Goal: Transaction & Acquisition: Purchase product/service

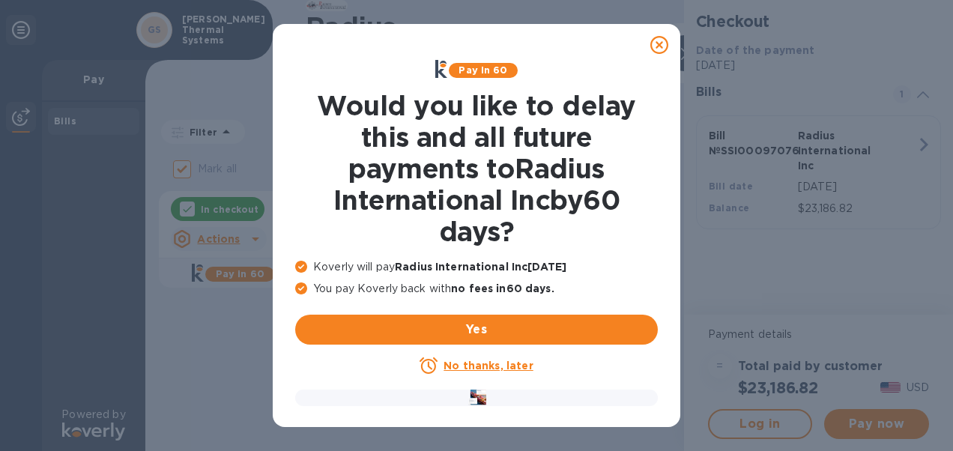
click at [493, 365] on u "No thanks, later" at bounding box center [487, 365] width 89 height 12
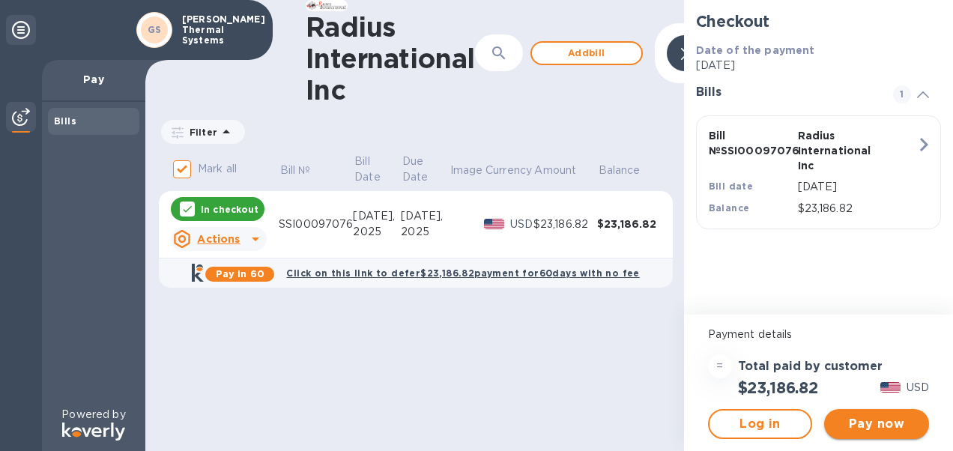
click at [879, 424] on span "Pay now" at bounding box center [876, 424] width 81 height 18
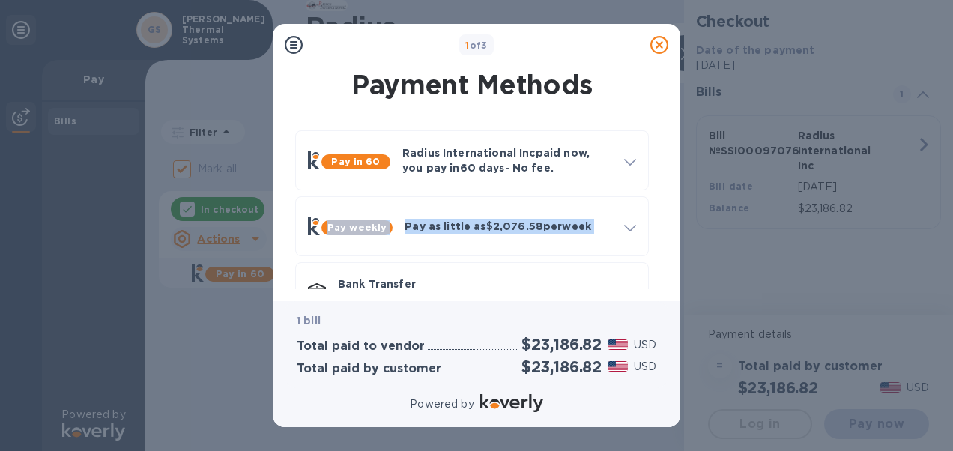
drag, startPoint x: 663, startPoint y: 195, endPoint x: 665, endPoint y: 223, distance: 27.8
click at [665, 223] on div "Payment Methods Pay in 60 Radius International Inc paid now, you pay [DATE] - N…" at bounding box center [476, 177] width 383 height 223
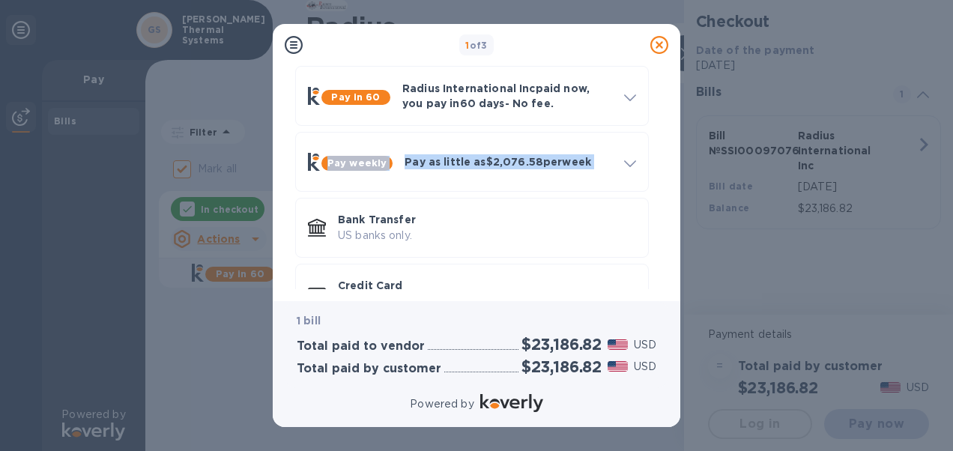
scroll to position [95, 0]
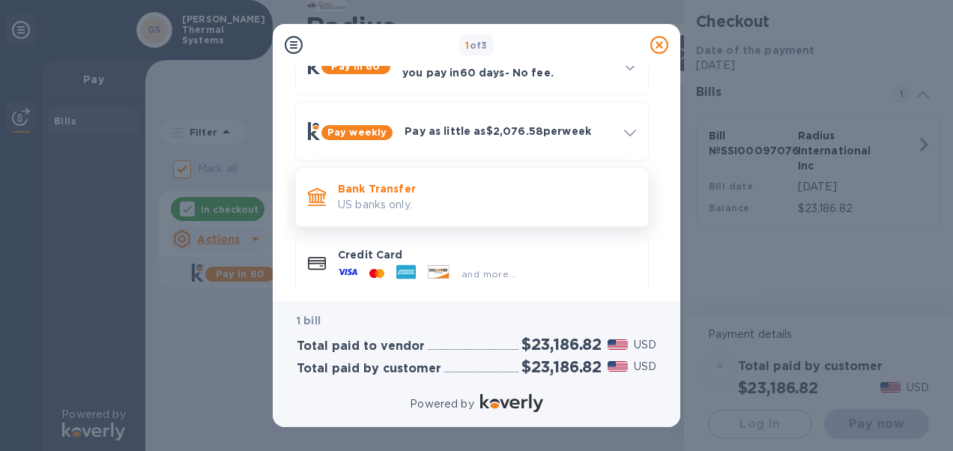
click at [365, 198] on p "US banks only." at bounding box center [487, 205] width 298 height 16
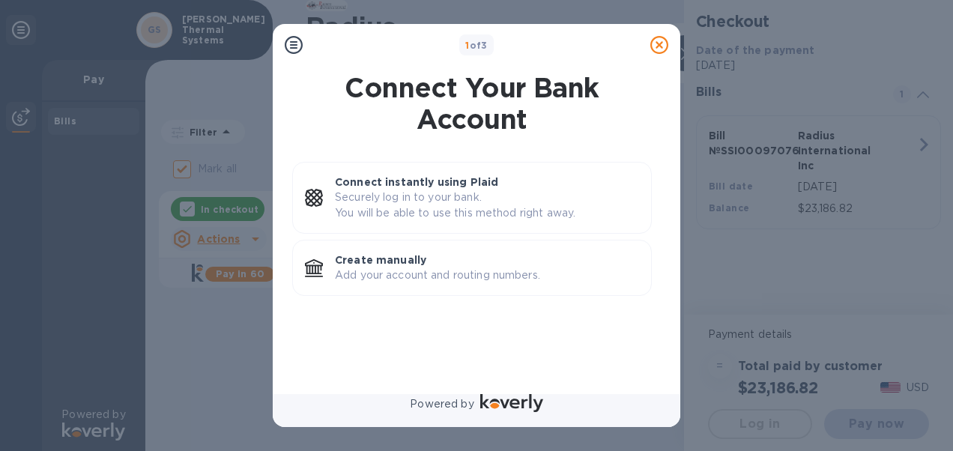
scroll to position [0, 0]
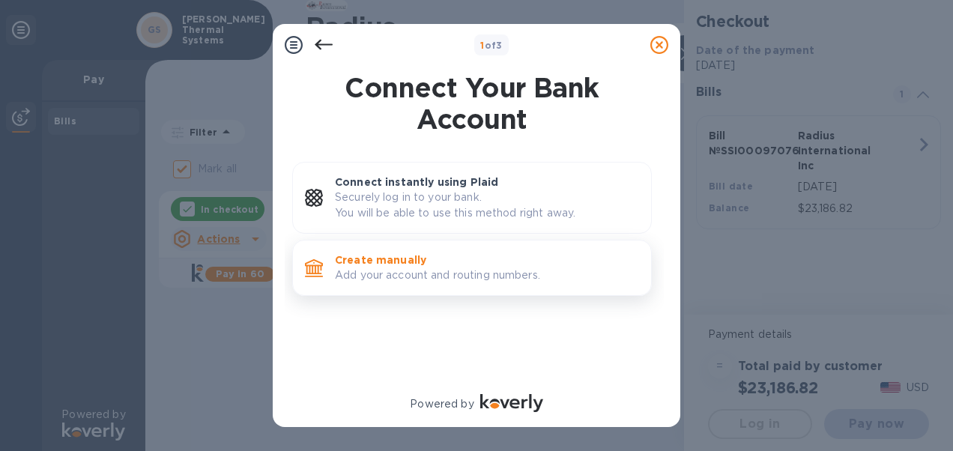
click at [344, 259] on p "Create manually" at bounding box center [487, 259] width 304 height 15
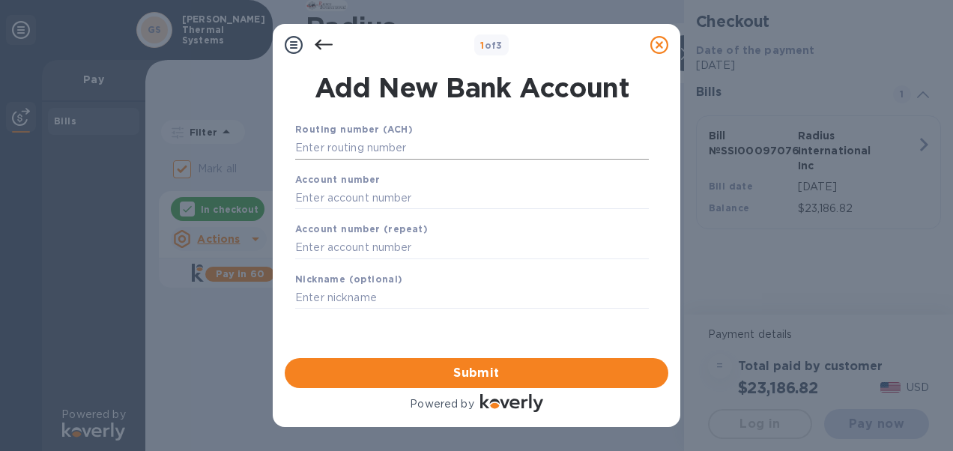
click at [406, 154] on input "text" at bounding box center [471, 148] width 353 height 22
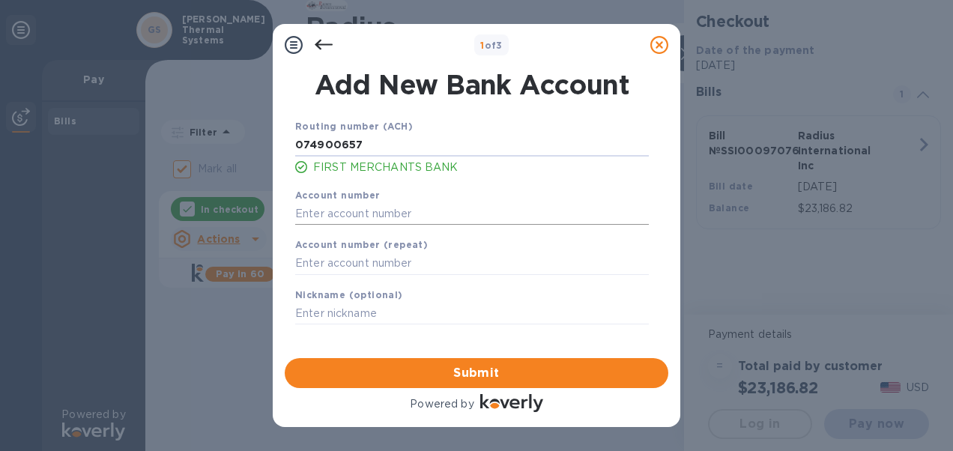
type input "074900657"
click at [389, 207] on input "text" at bounding box center [471, 213] width 353 height 22
type input "9001516954"
click at [403, 256] on input "text" at bounding box center [471, 263] width 353 height 22
type input "9001516954"
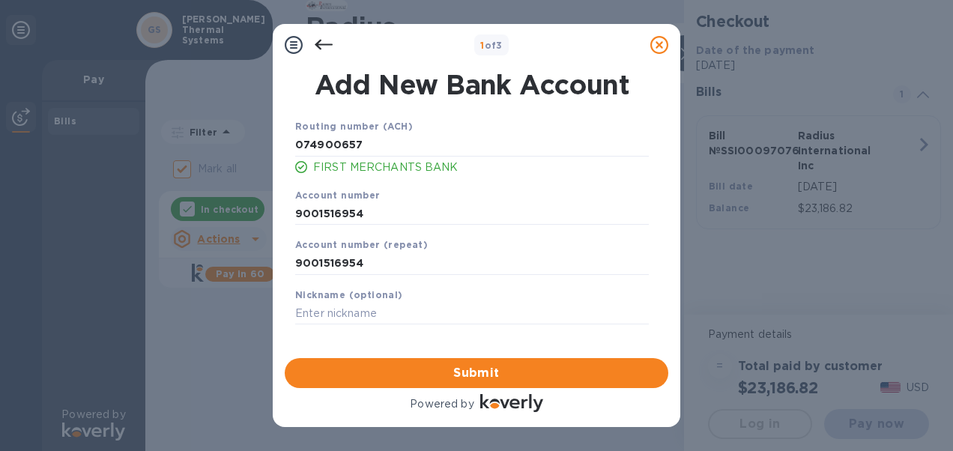
scroll to position [6, 0]
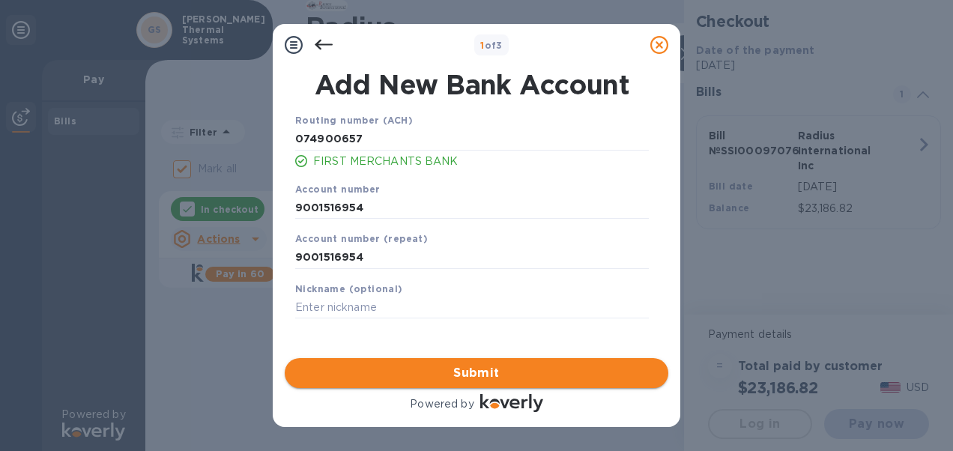
click at [536, 371] on span "Submit" at bounding box center [476, 373] width 359 height 18
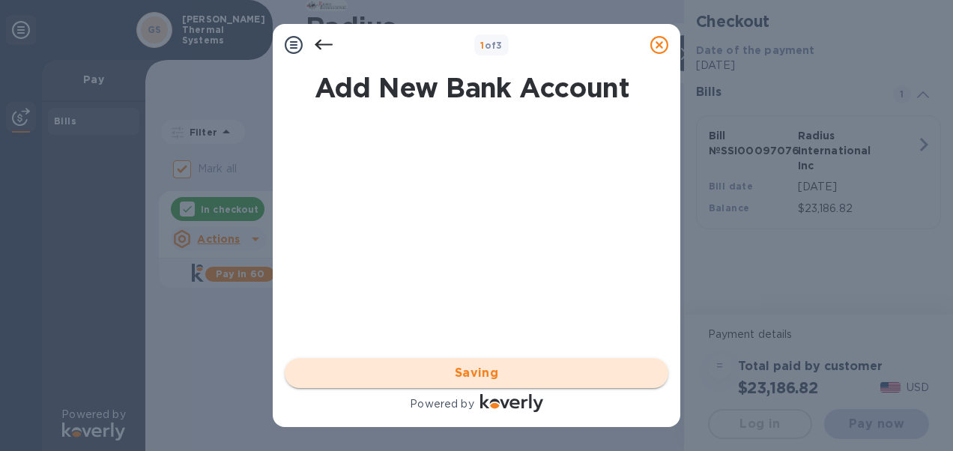
scroll to position [0, 0]
